Goal: Find specific page/section: Find specific page/section

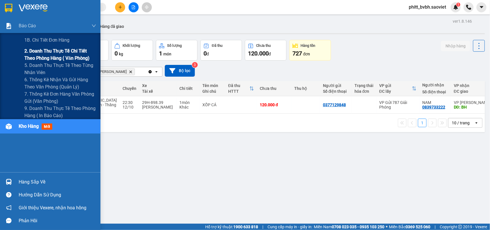
click at [35, 48] on span "2. Doanh thu thực tế chi tiết theo phòng hàng ( văn phòng)" at bounding box center [60, 54] width 72 height 14
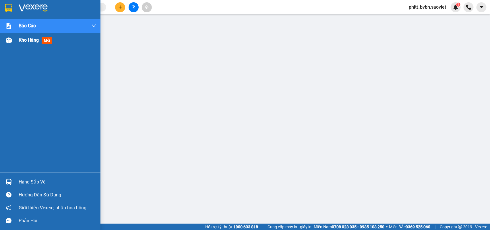
click at [23, 42] on span "Kho hàng" at bounding box center [29, 39] width 20 height 5
